Goal: Information Seeking & Learning: Learn about a topic

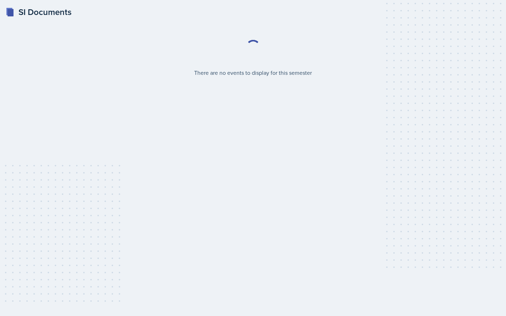
select select "2bed604d-1099-4043-b1bc-2365e8740244"
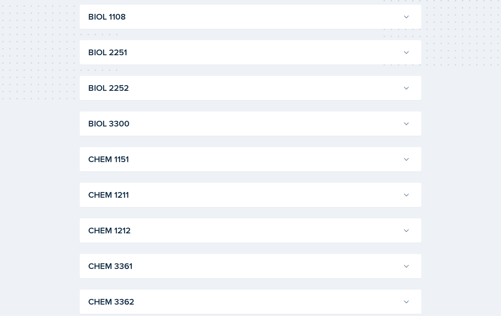
scroll to position [213, 0]
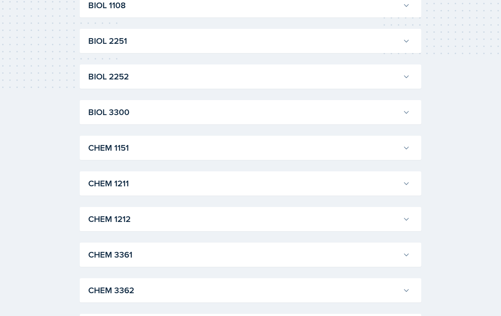
click at [141, 219] on h3 "CHEM 1212" at bounding box center [244, 218] width 312 height 13
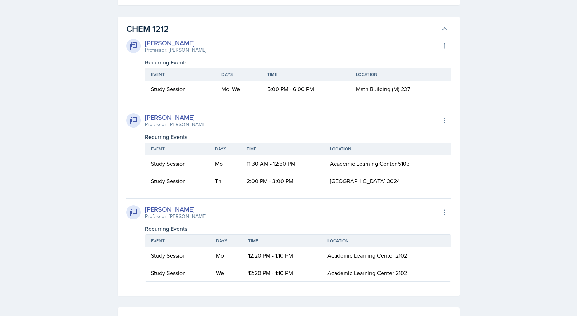
scroll to position [399, 0]
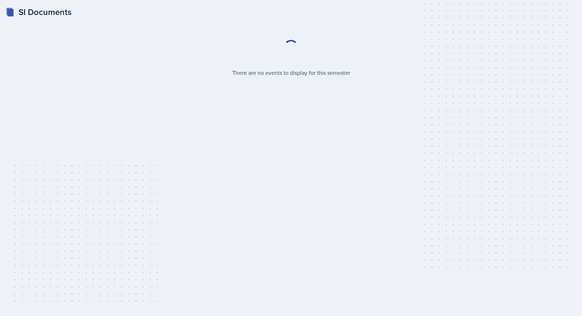
select select "2bed604d-1099-4043-b1bc-2365e8740244"
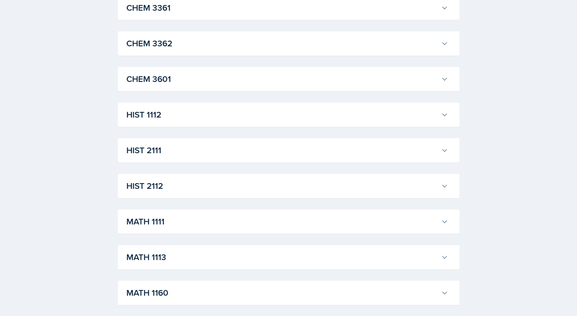
scroll to position [281, 0]
